Goal: Task Accomplishment & Management: Complete application form

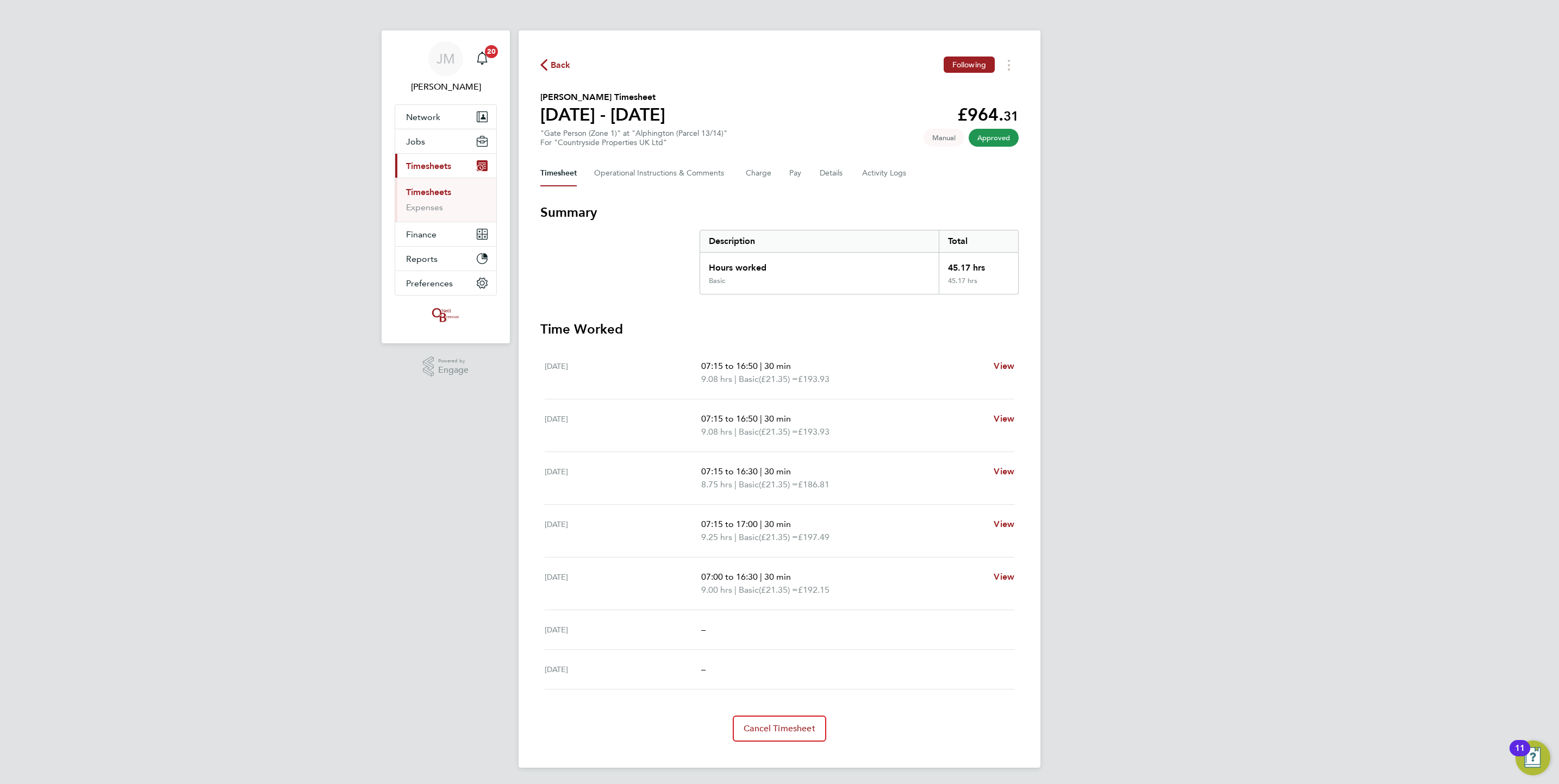
click at [414, 193] on link "Timesheets" at bounding box center [428, 192] width 45 height 10
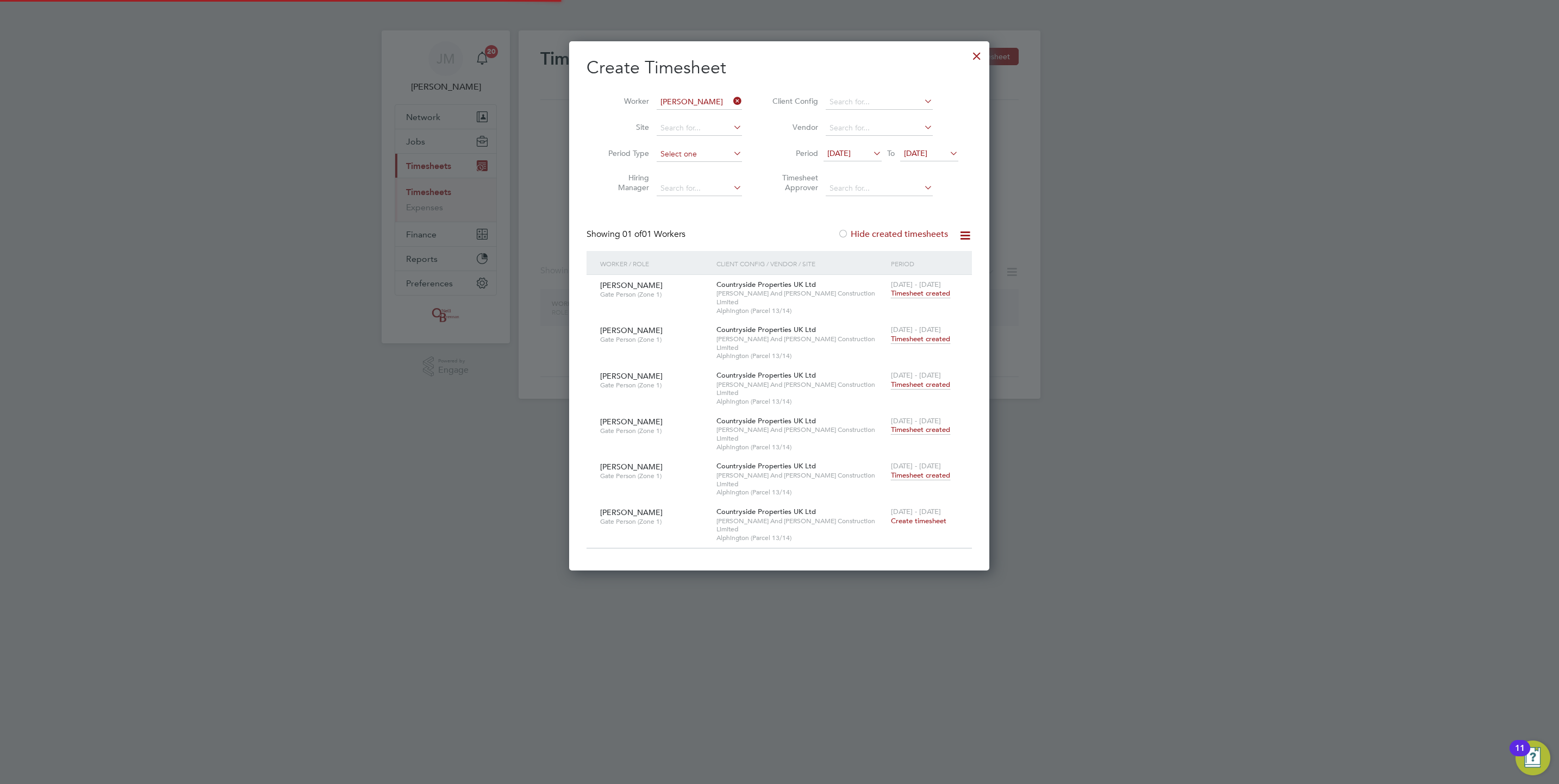
scroll to position [480, 421]
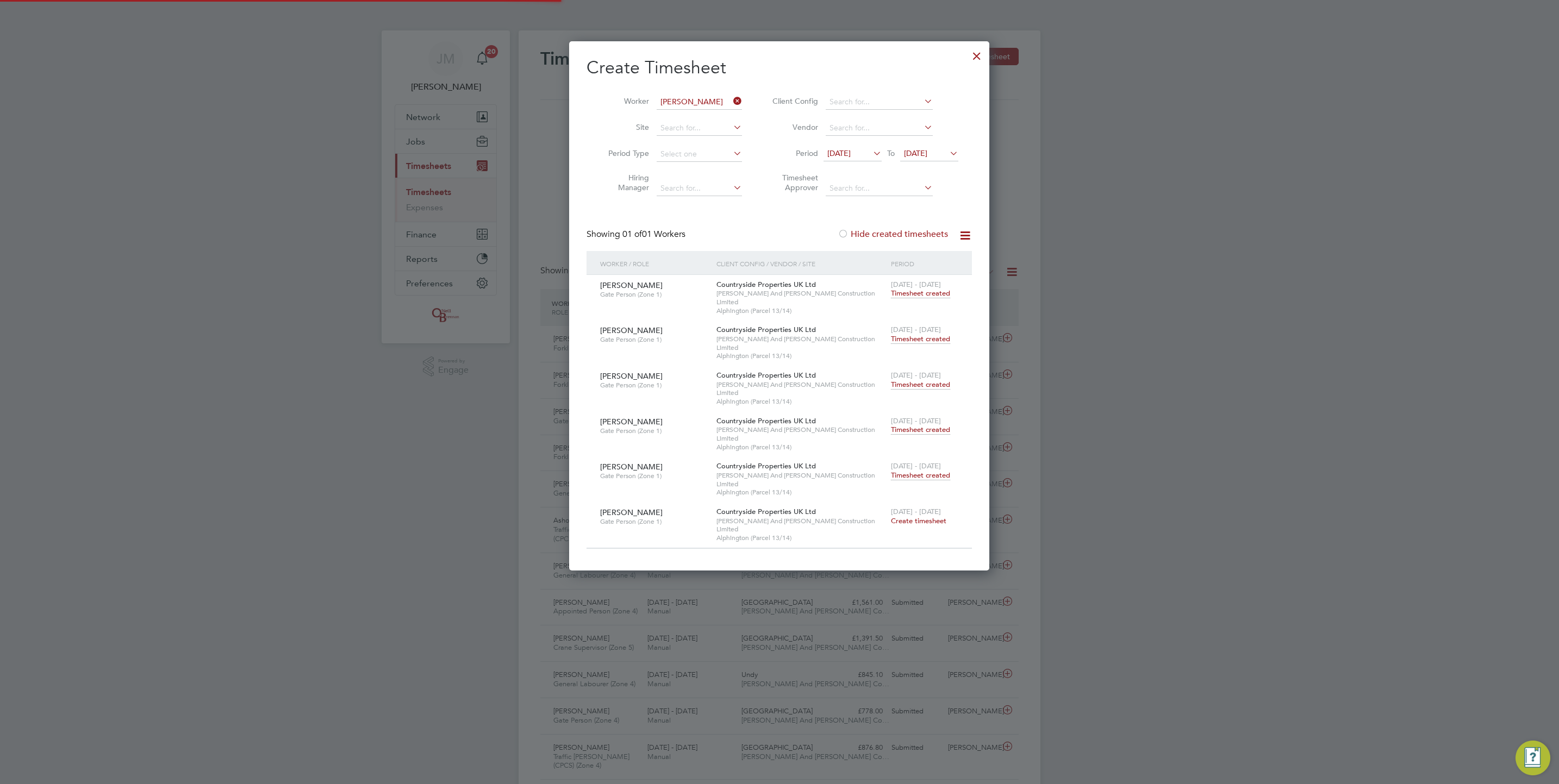
click at [731, 98] on icon at bounding box center [731, 101] width 0 height 15
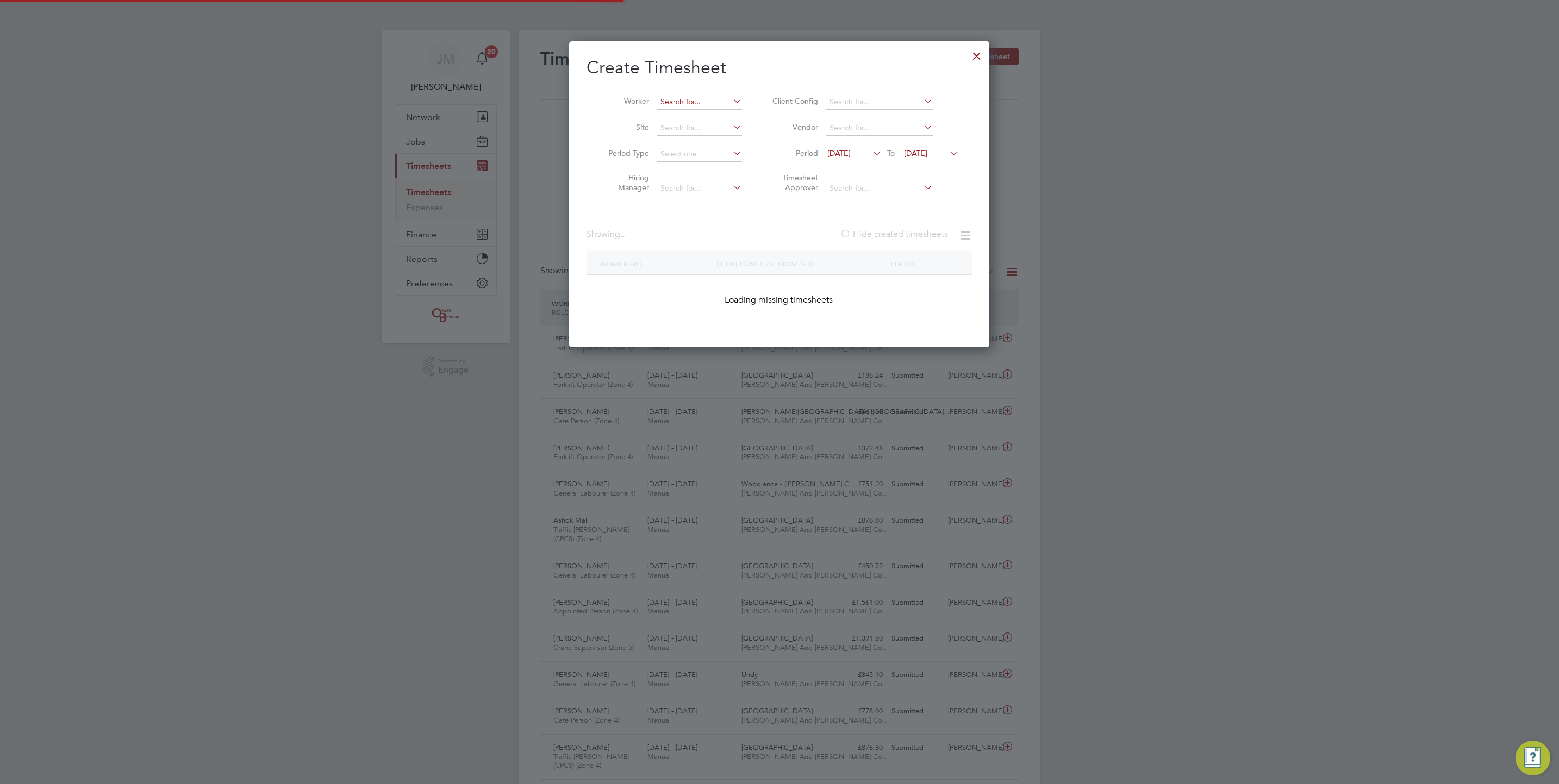
scroll to position [0, 0]
click at [671, 104] on input at bounding box center [699, 102] width 85 height 15
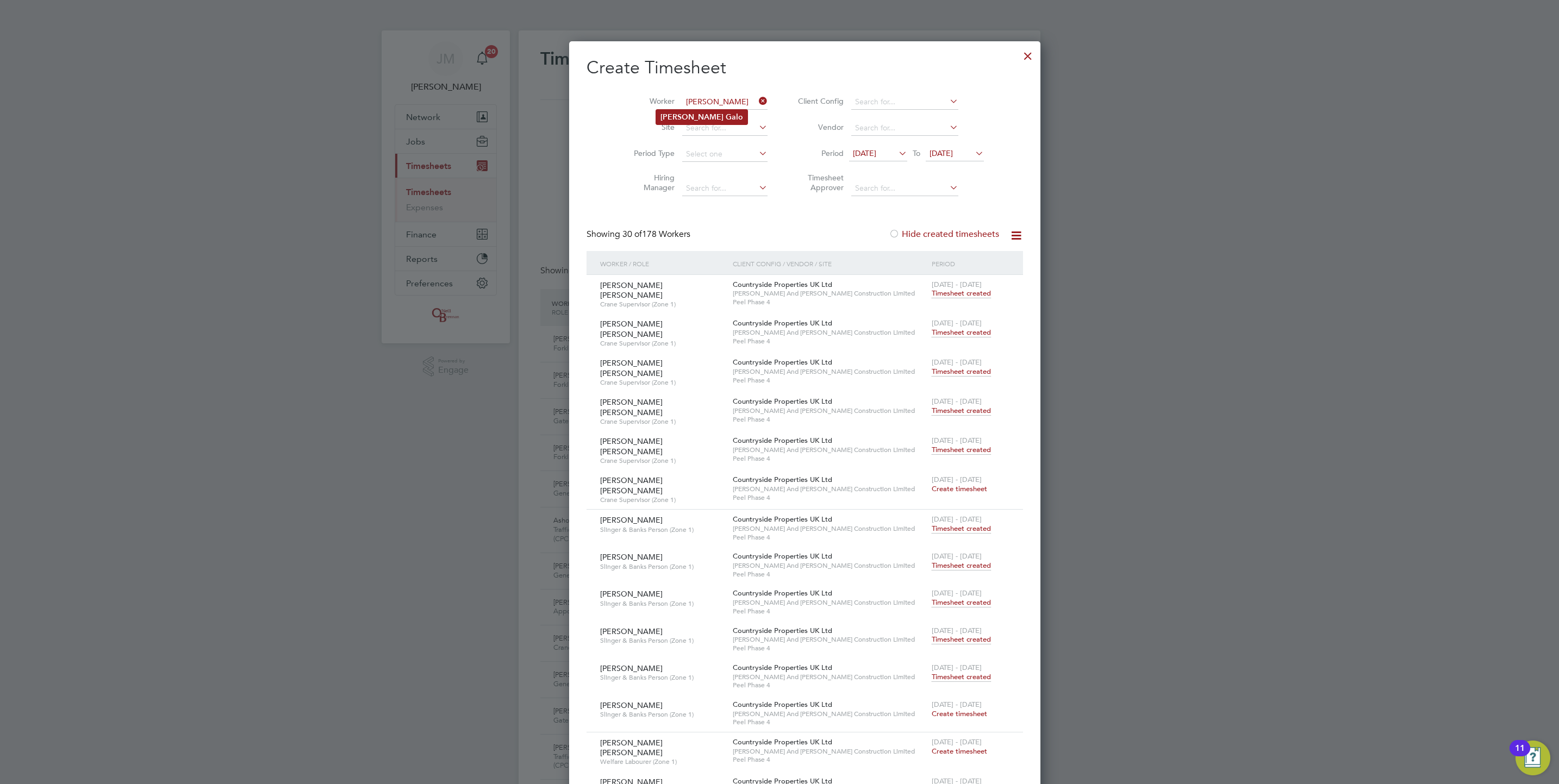
click at [718, 119] on li "[PERSON_NAME]" at bounding box center [701, 117] width 91 height 14
type input "[PERSON_NAME]"
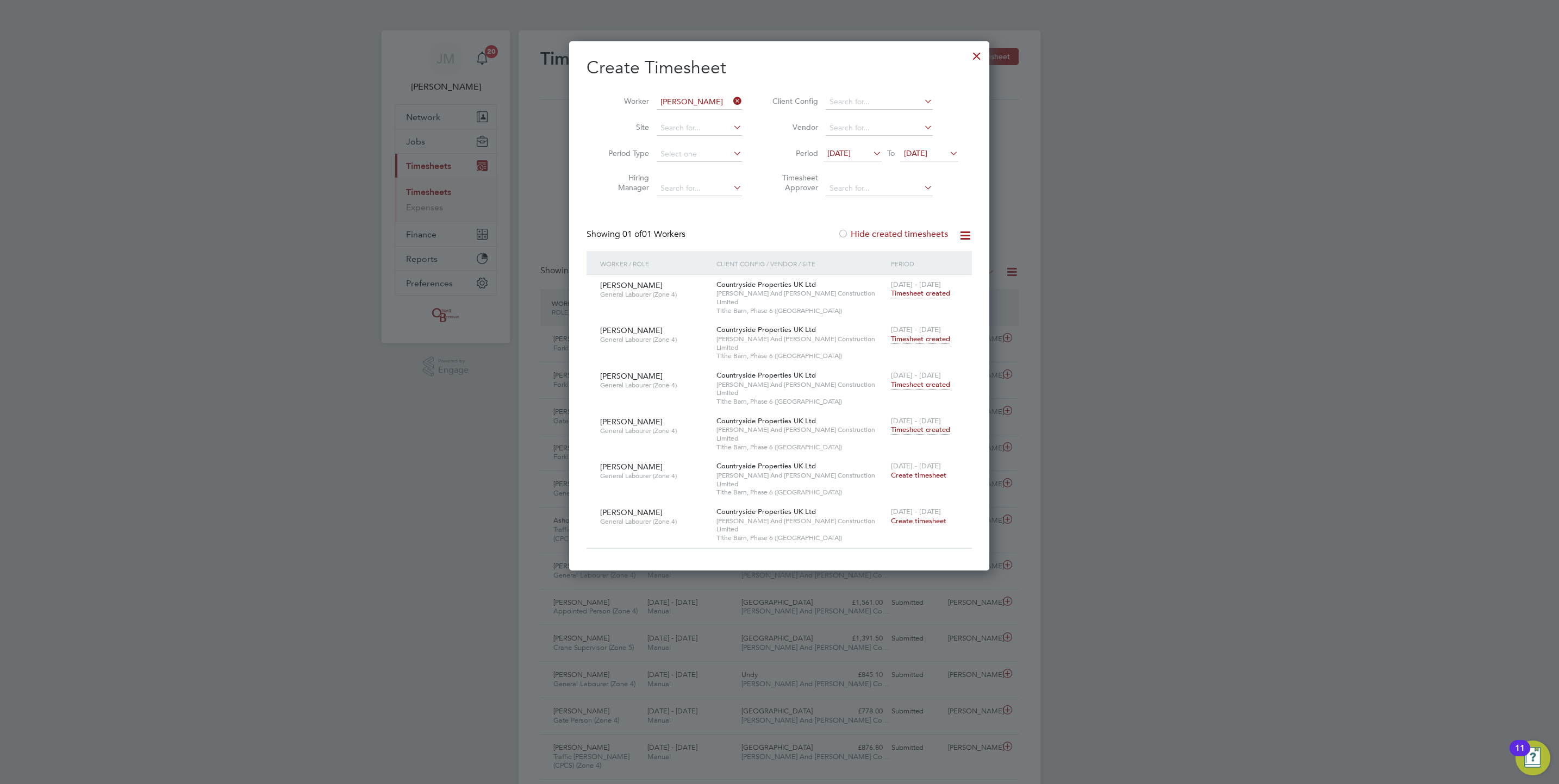
click at [930, 471] on span "Create timesheet" at bounding box center [918, 476] width 56 height 9
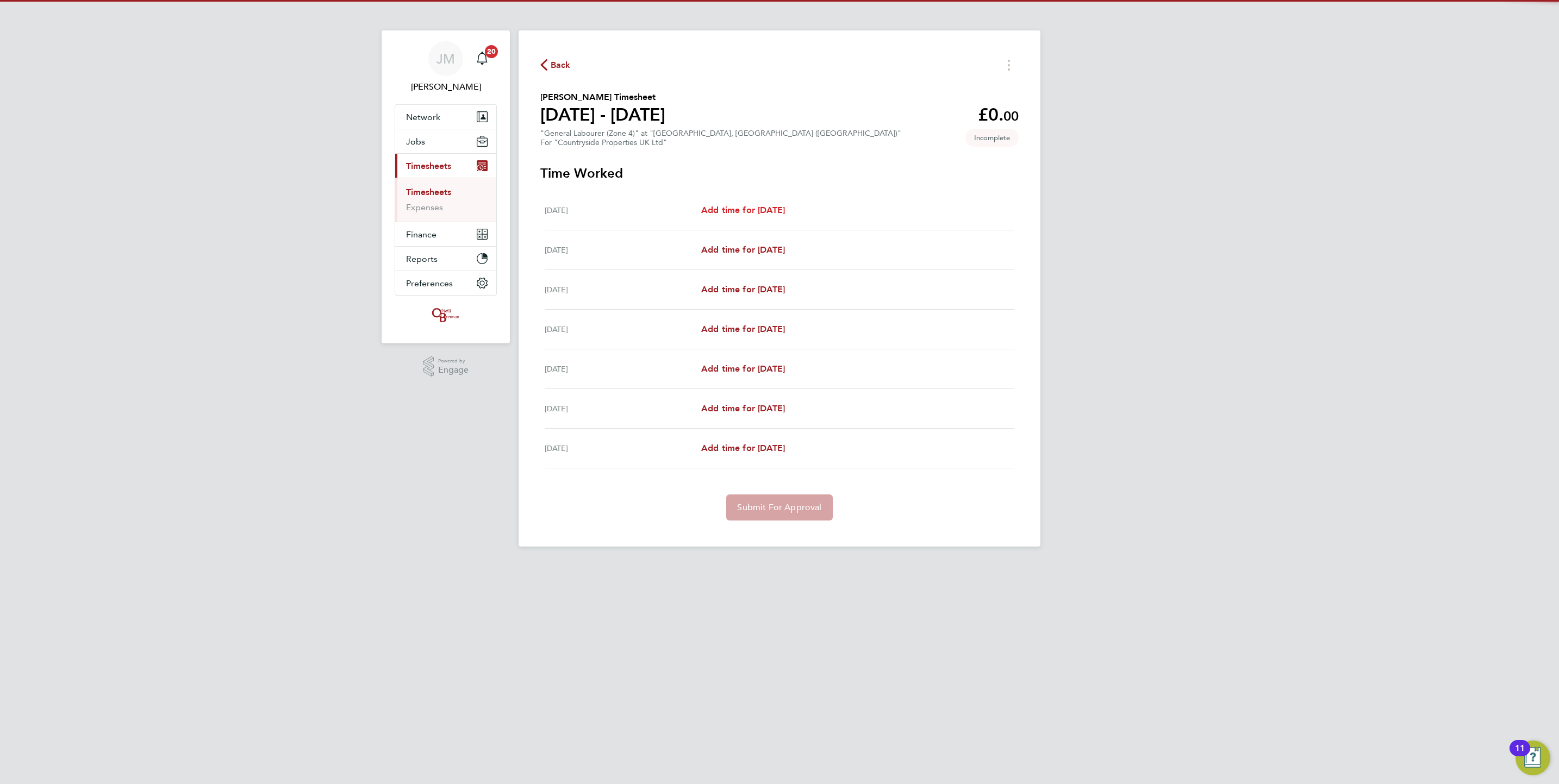
click at [730, 206] on span "Add time for [DATE]" at bounding box center [743, 210] width 84 height 10
select select "30"
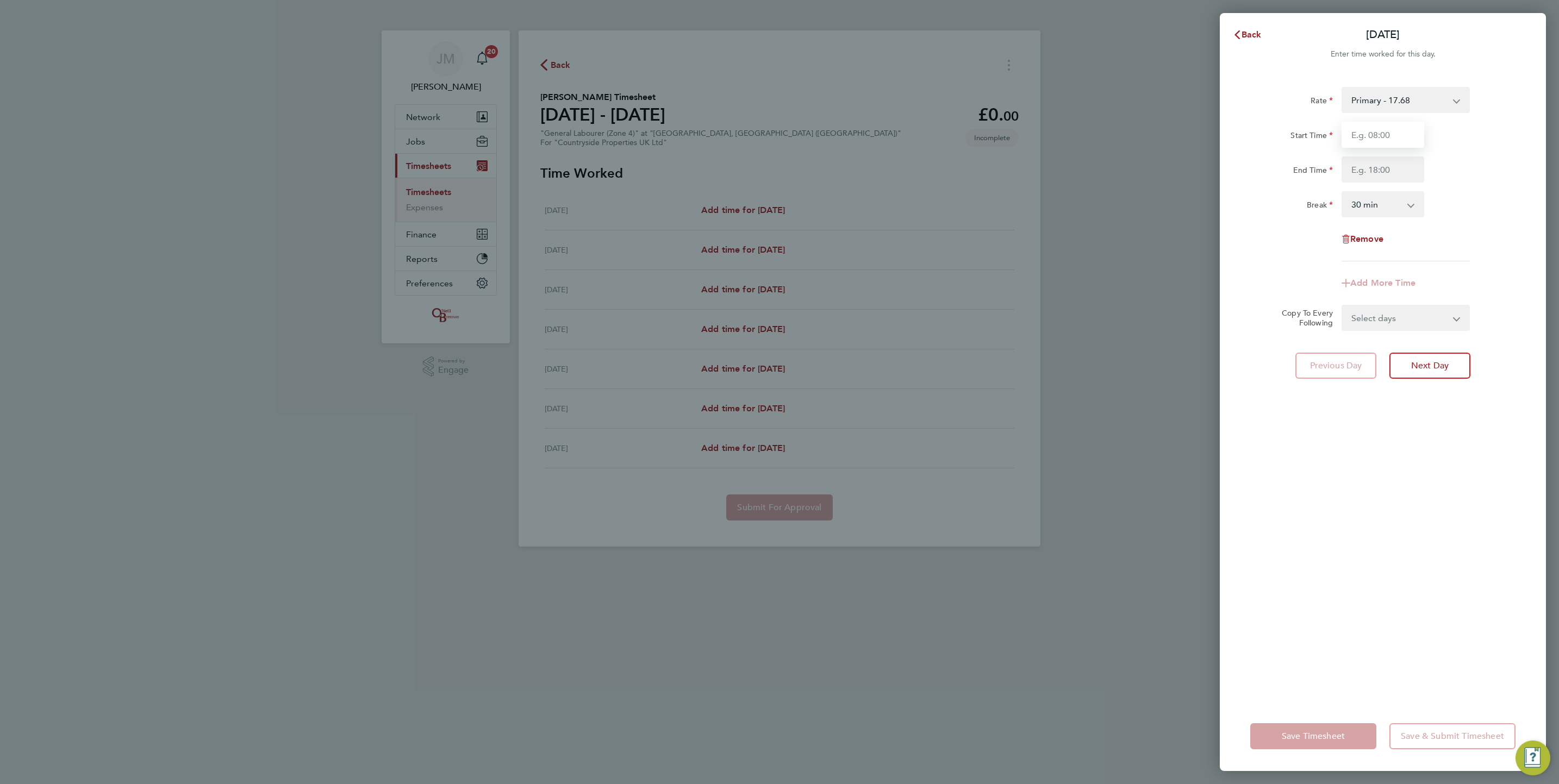
click at [1368, 140] on input "Start Time" at bounding box center [1383, 135] width 83 height 26
type input "07:30"
type input "17:00"
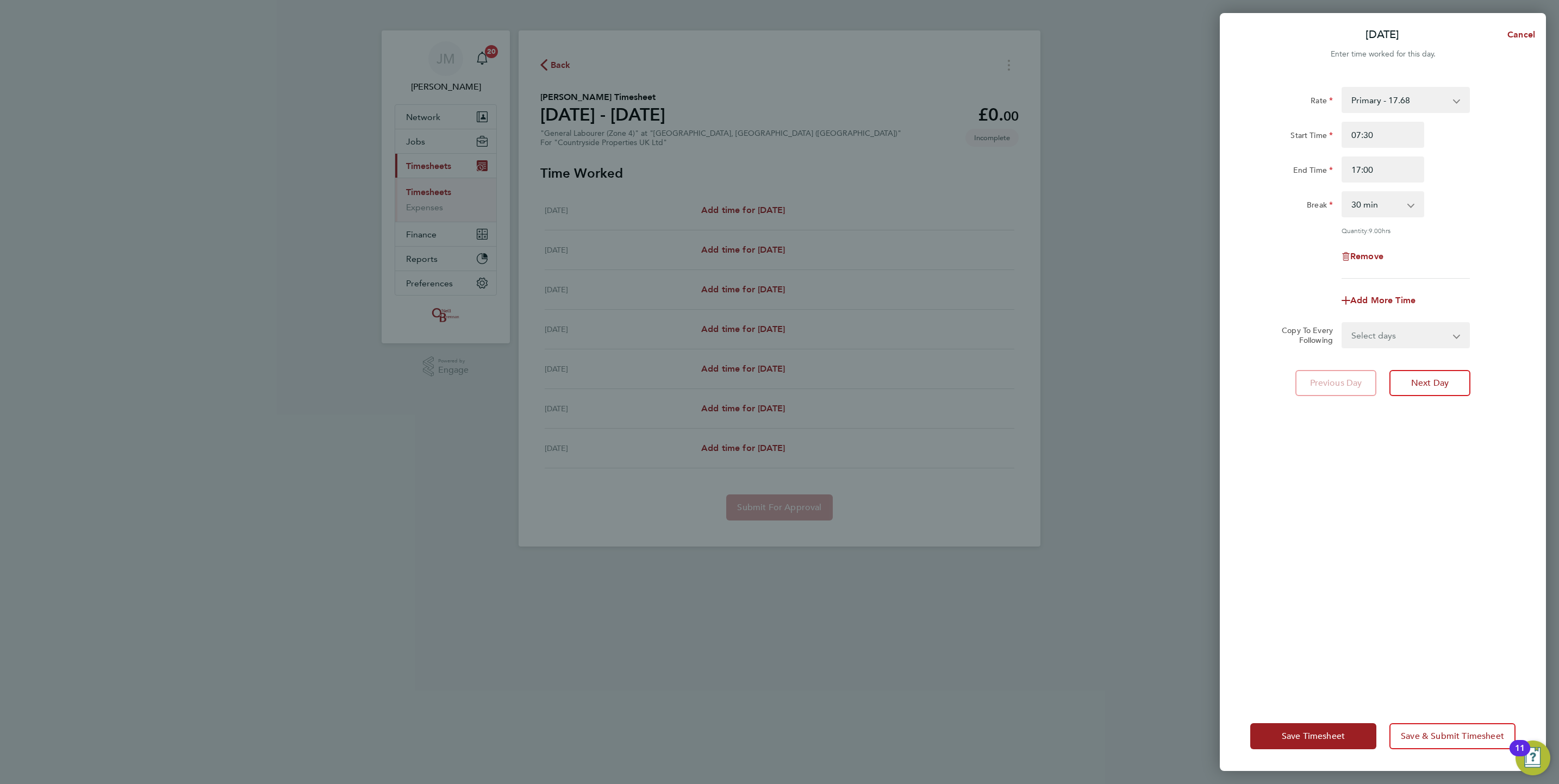
click at [1399, 206] on select "0 min 15 min 30 min 45 min 60 min 75 min 90 min" at bounding box center [1376, 204] width 67 height 24
click at [1378, 219] on div "Rate Primary - 17.68 Start Time 07:30 End Time 17:00 Break 0 min 15 min 30 min …" at bounding box center [1382, 183] width 265 height 192
click at [1427, 330] on select "Select days Day Weekday (Mon-Fri) Weekend (Sat-Sun) [DATE] [DATE] [DATE] [DATE]…" at bounding box center [1399, 335] width 114 height 24
select select "WEEKDAY"
click at [1342, 324] on select "Select days Day Weekday (Mon-Fri) Weekend (Sat-Sun) [DATE] [DATE] [DATE] [DATE]…" at bounding box center [1399, 335] width 114 height 24
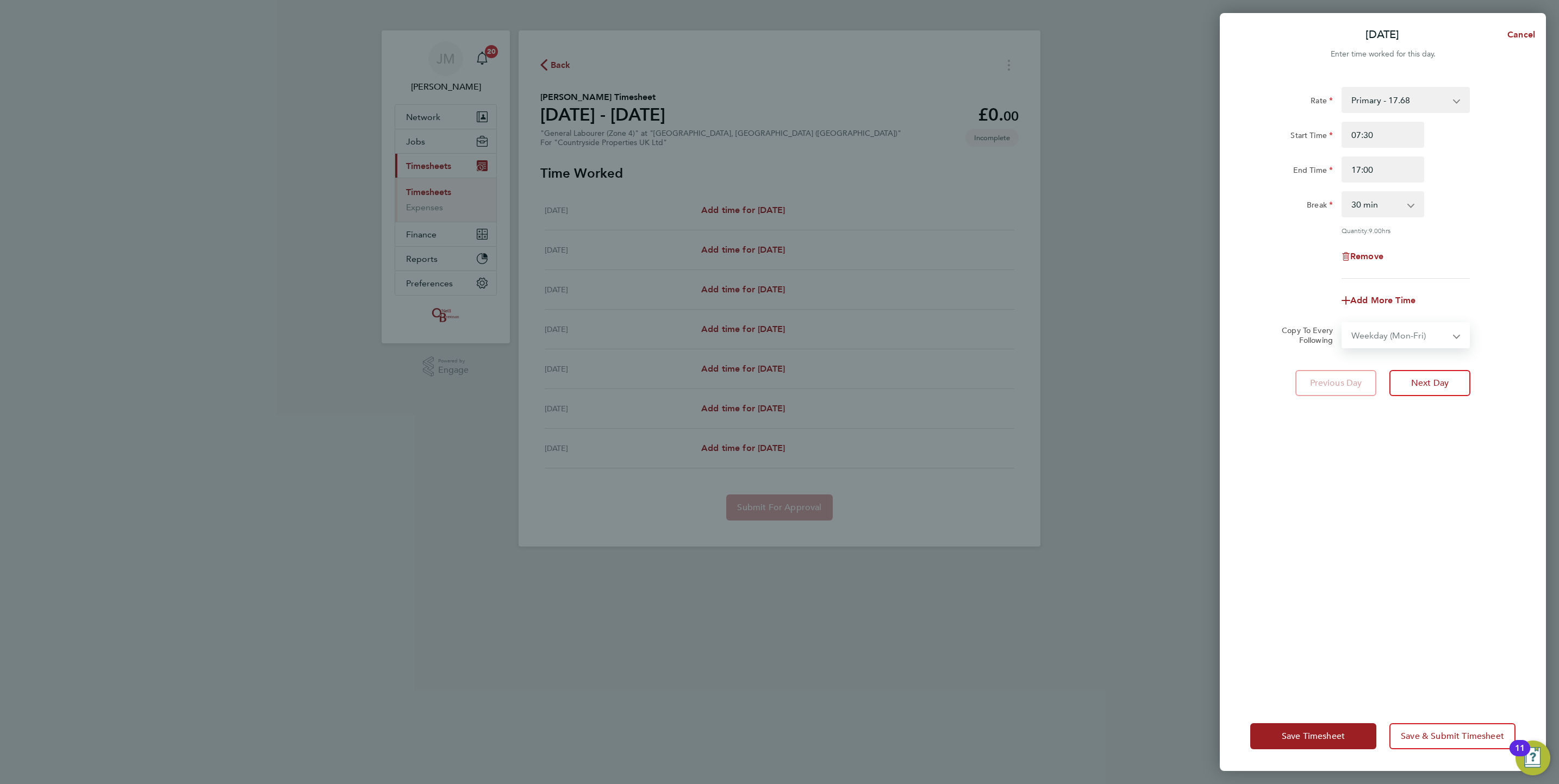
select select "[DATE]"
click at [1297, 741] on span "Save Timesheet" at bounding box center [1313, 736] width 63 height 11
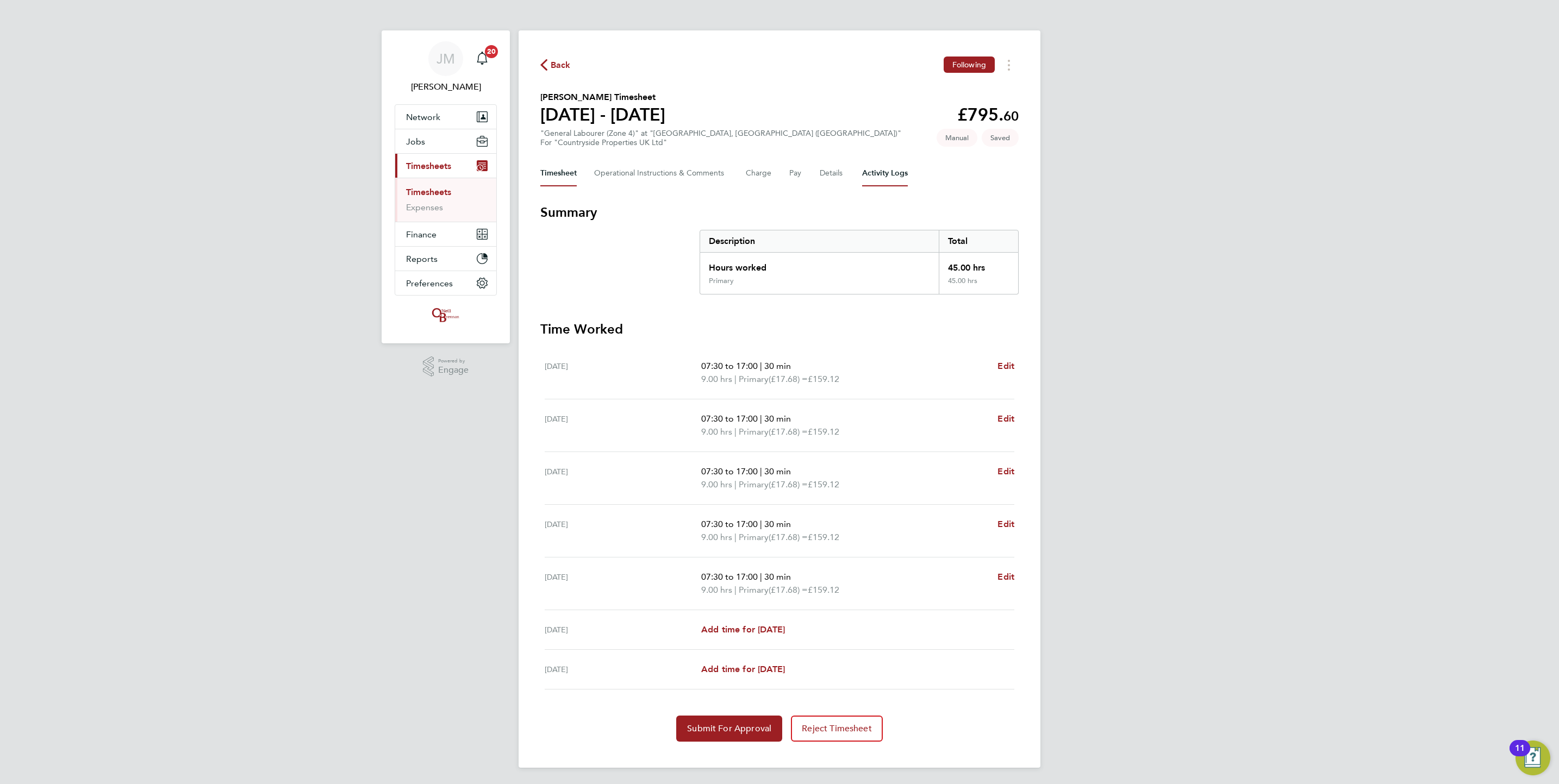
click at [882, 170] on Logs-tab "Activity Logs" at bounding box center [885, 174] width 46 height 26
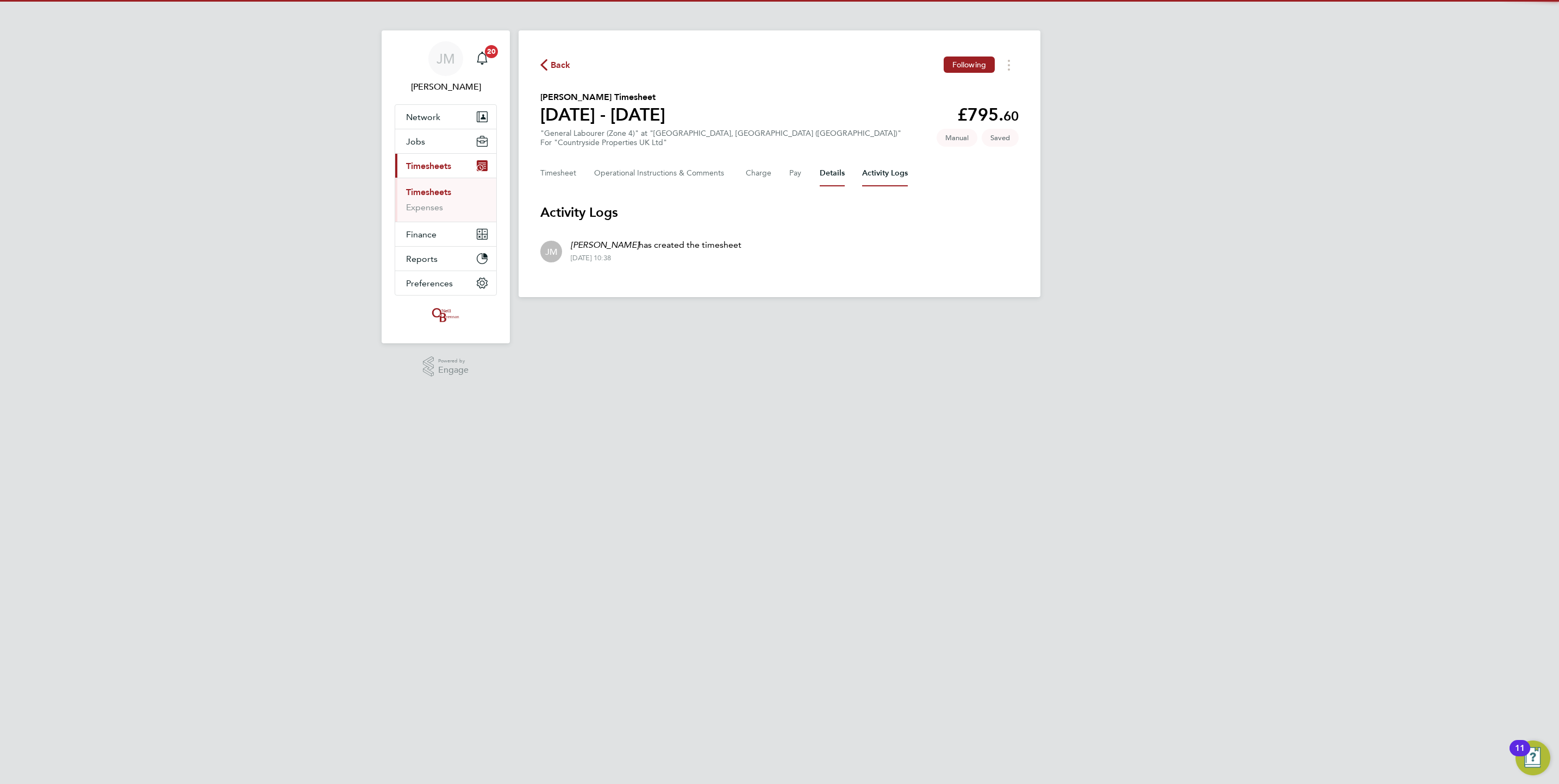
click at [824, 174] on button "Details" at bounding box center [832, 174] width 25 height 26
